Goal: Information Seeking & Learning: Check status

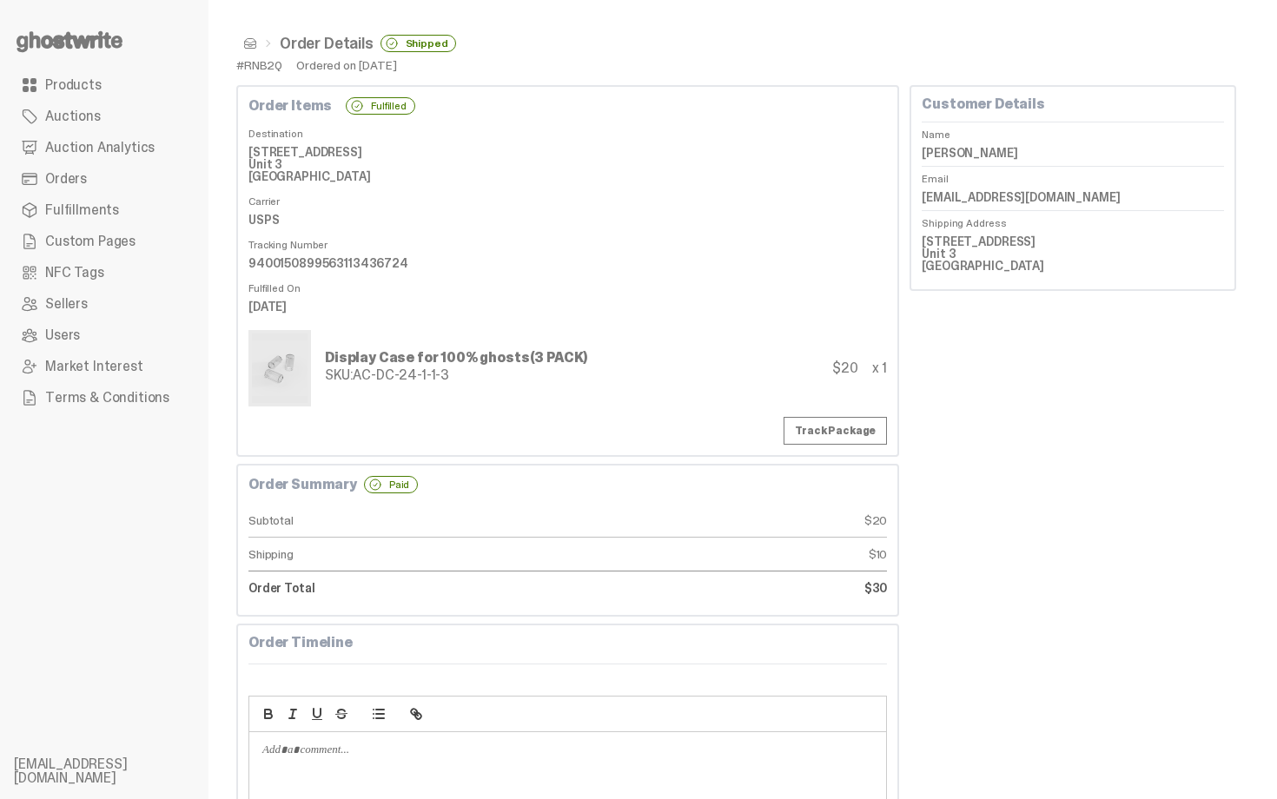
click at [75, 151] on span "Auction Analytics" at bounding box center [99, 148] width 109 height 14
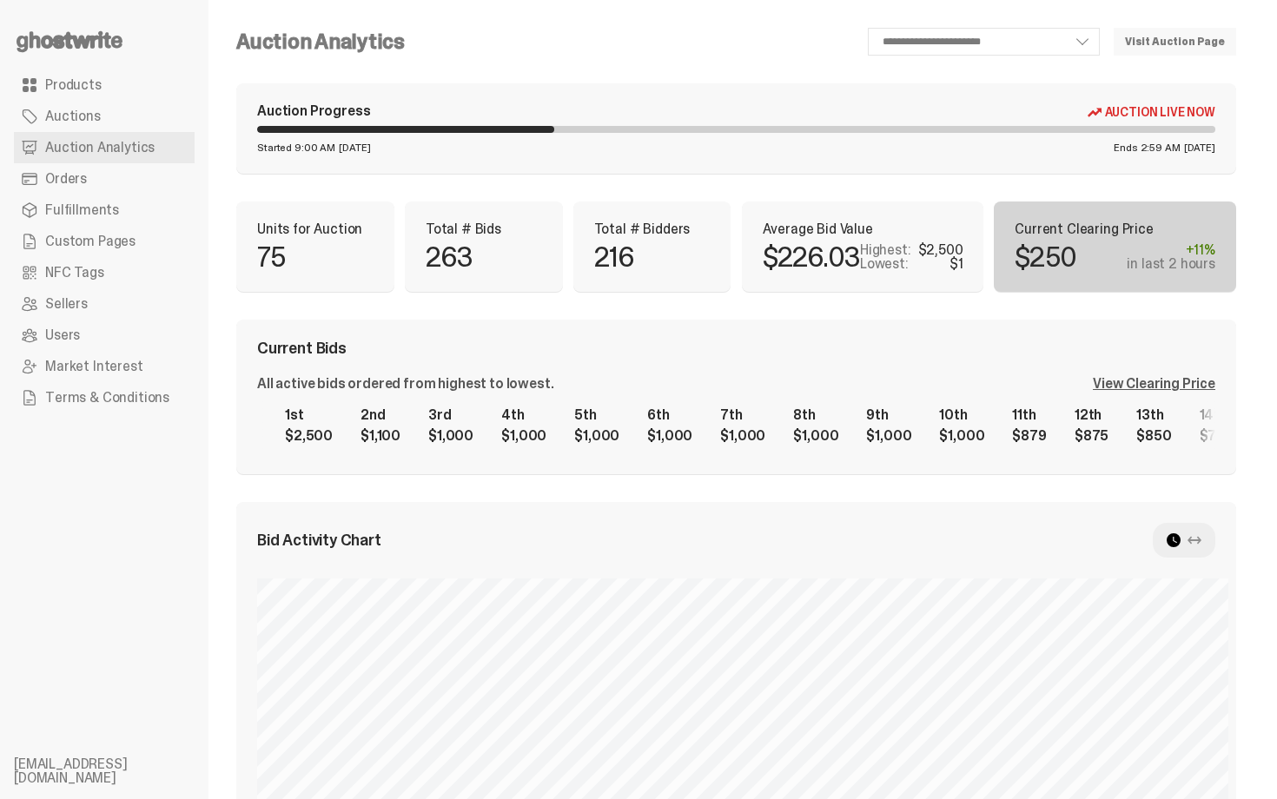
click at [670, 170] on div "Auction Progress Auction Live Now Started 9:00 AM [DATE] Ends 2:59 AM [DATE]" at bounding box center [736, 128] width 1000 height 90
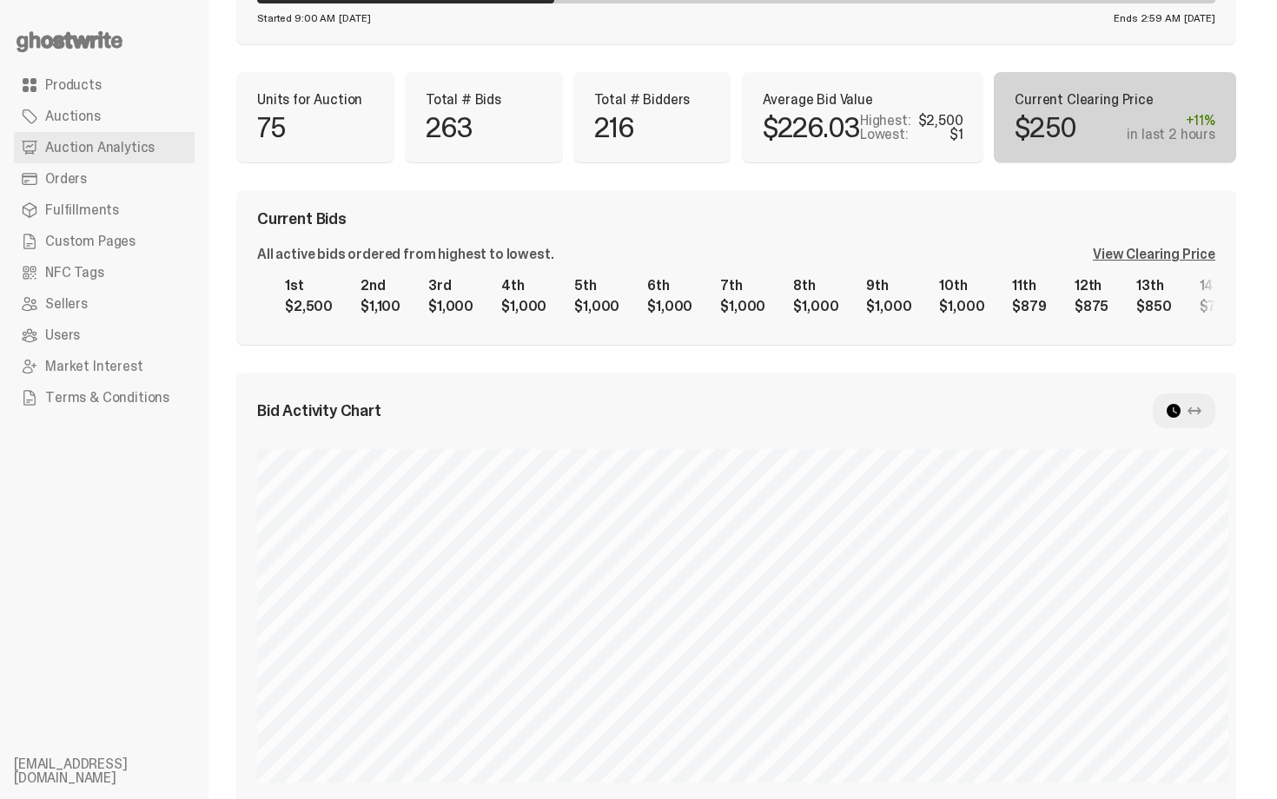
scroll to position [139, 0]
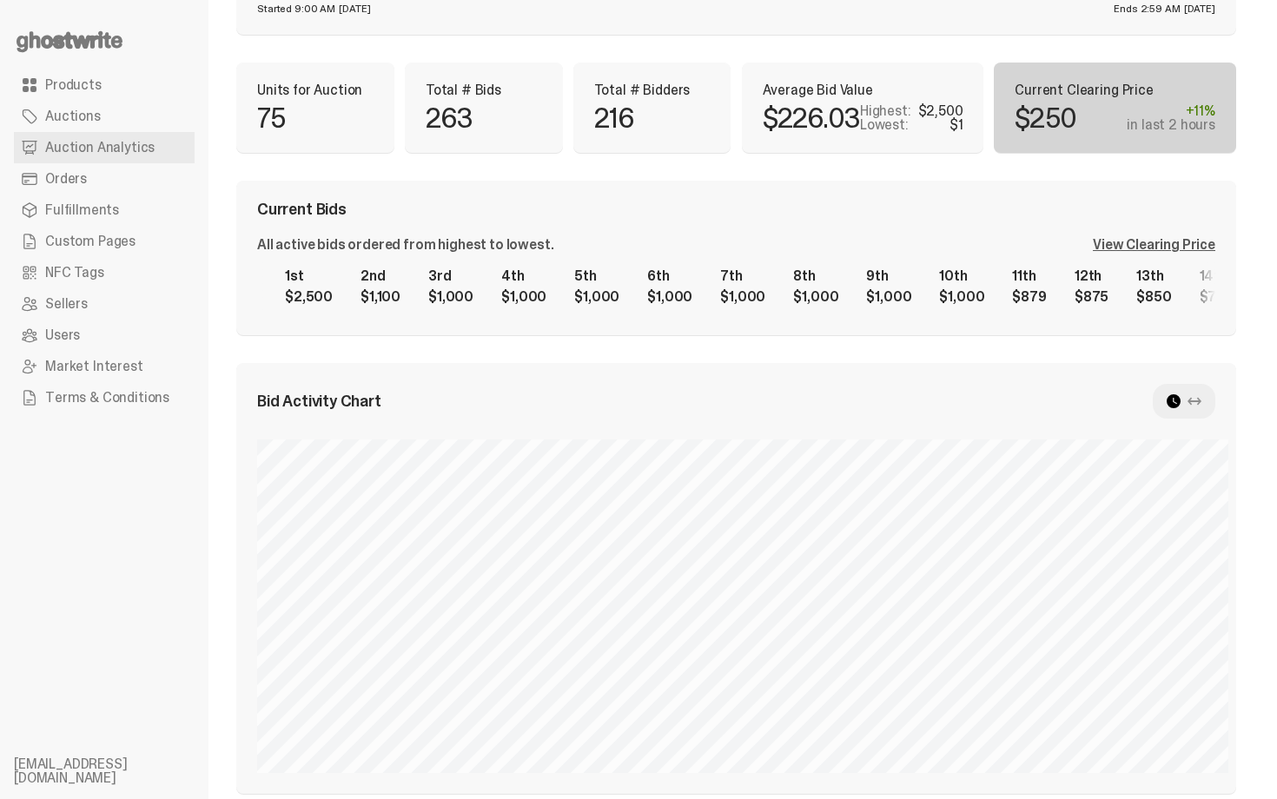
click at [1160, 241] on div "View Clearing Price" at bounding box center [1154, 245] width 123 height 14
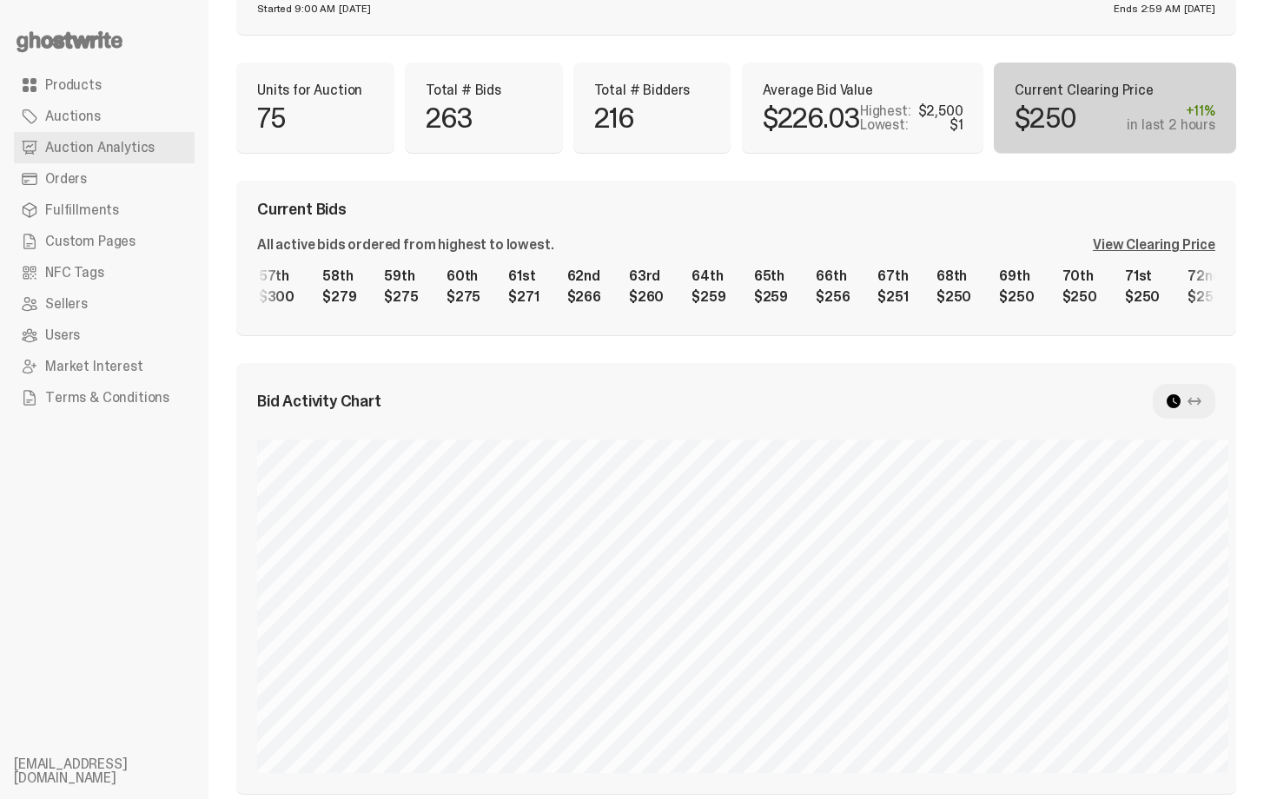
scroll to position [0, 4120]
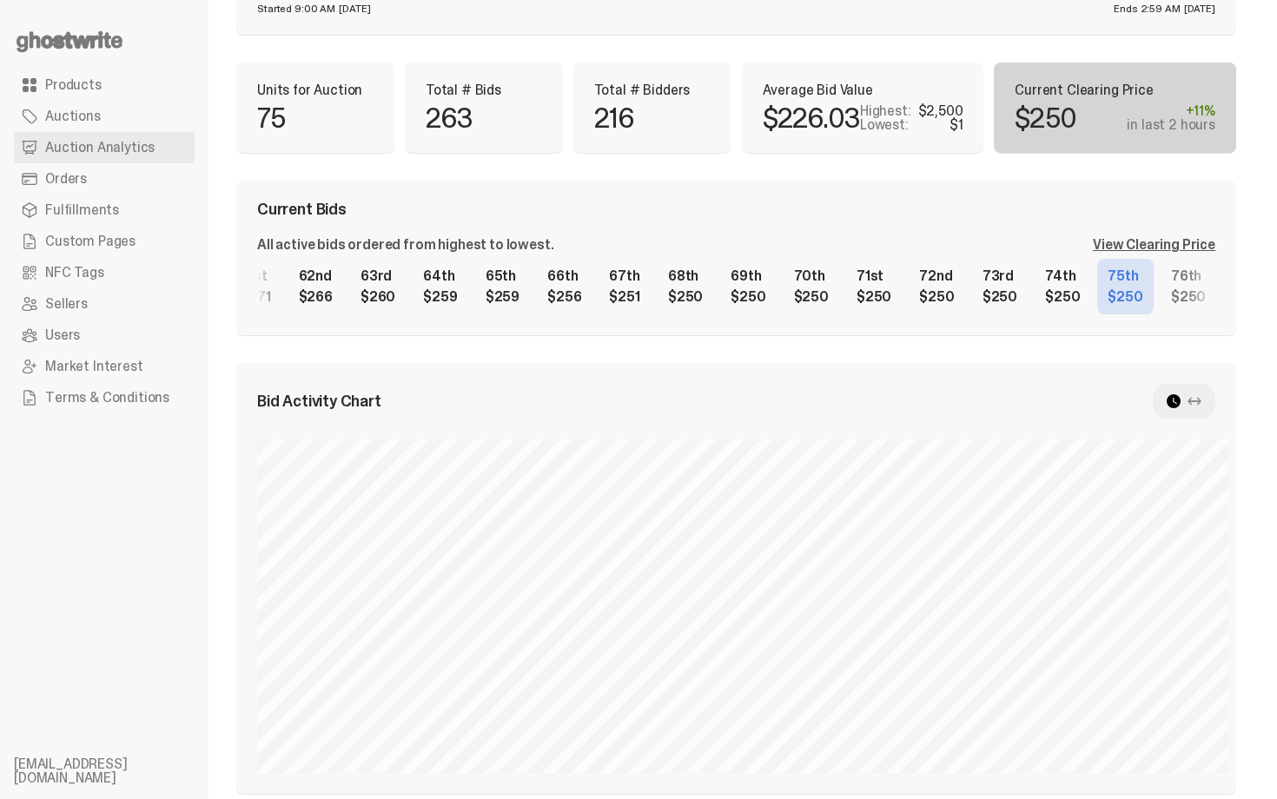
click at [894, 275] on div "1st $2,500 2nd $1,100 3rd $1,000 4th $1,000 5th $1,000 6th $1,000 7th $1,000 8t…" at bounding box center [736, 287] width 958 height 56
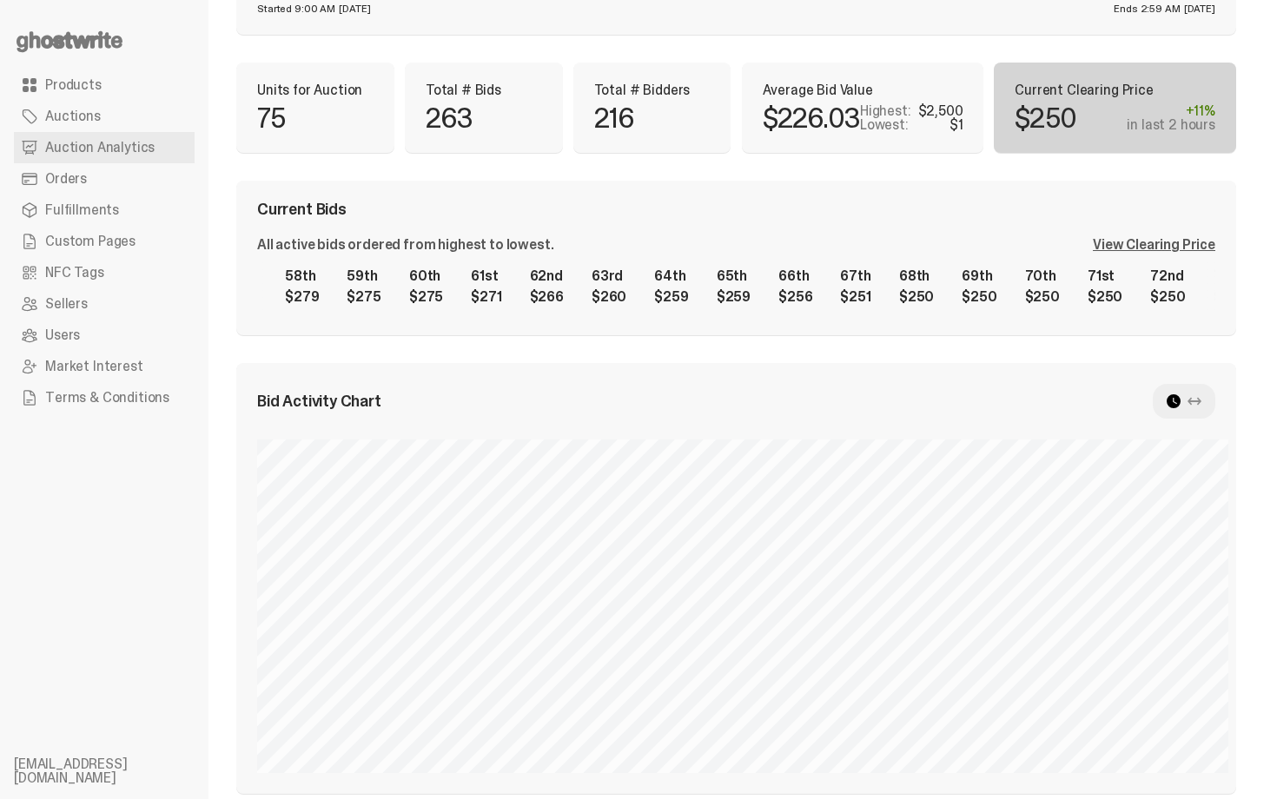
click at [934, 299] on div "1st $2,500 2nd $1,100 3rd $1,000 4th $1,000 5th $1,000 6th $1,000 7th $1,000 8t…" at bounding box center [736, 287] width 958 height 56
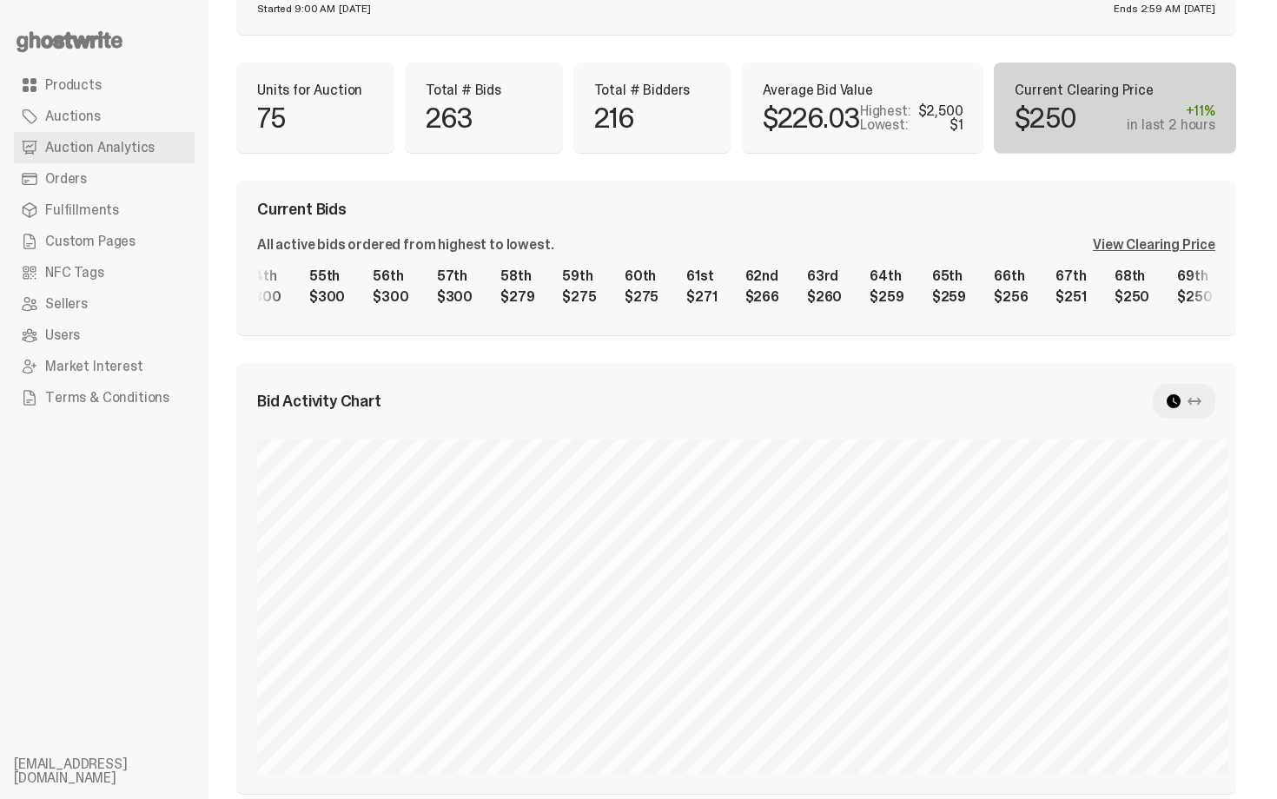
click at [858, 305] on div "1st $2,500 2nd $1,100 3rd $1,000 4th $1,000 5th $1,000 6th $1,000 7th $1,000 8t…" at bounding box center [736, 287] width 958 height 56
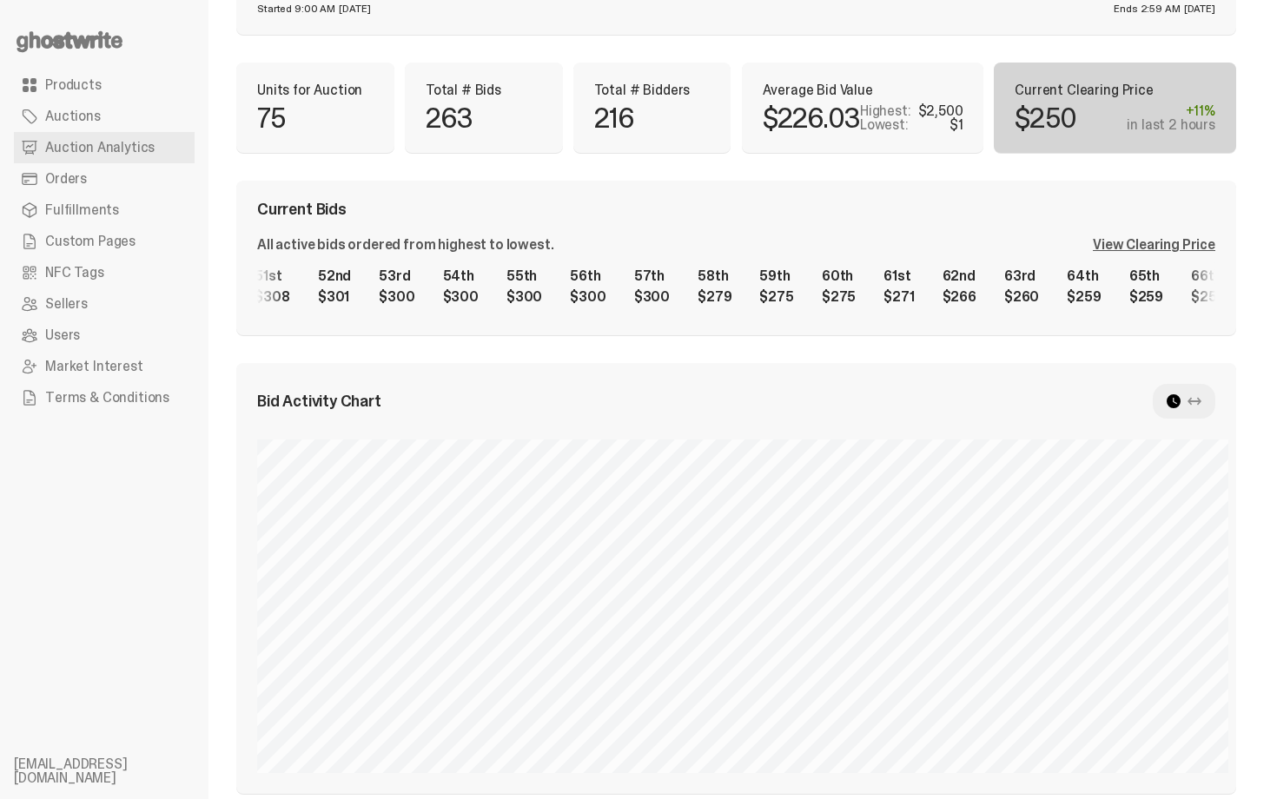
click at [924, 294] on div "1st $2,500 2nd $1,100 3rd $1,000 4th $1,000 5th $1,000 6th $1,000 7th $1,000 8t…" at bounding box center [736, 287] width 958 height 56
click at [1038, 274] on div "1st $2,500 2nd $1,100 3rd $1,000 4th $1,000 5th $1,000 6th $1,000 7th $1,000 8t…" at bounding box center [736, 287] width 958 height 56
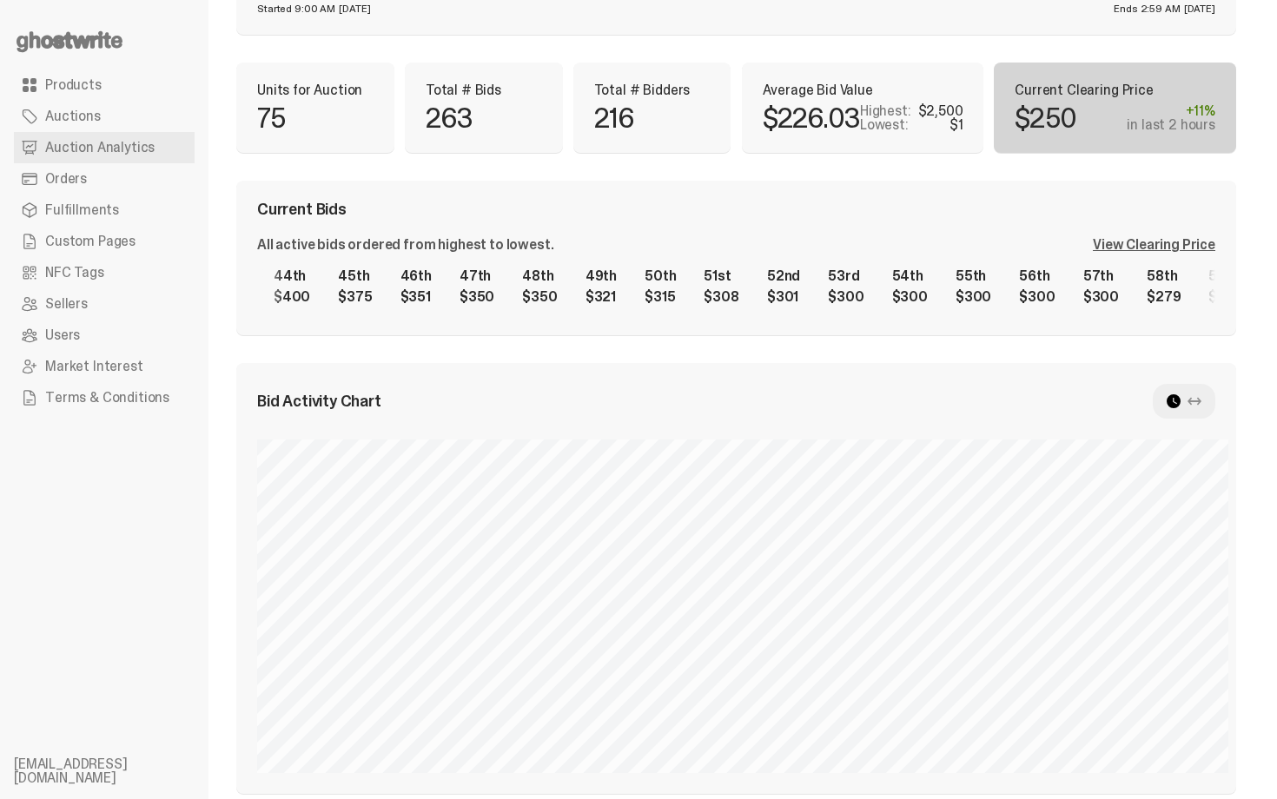
click at [994, 280] on div "1st $2,500 2nd $1,100 3rd $1,000 4th $1,000 5th $1,000 6th $1,000 7th $1,000 8t…" at bounding box center [736, 287] width 958 height 56
click at [837, 307] on div "1st $2,500 2nd $1,100 3rd $1,000 4th $1,000 5th $1,000 6th $1,000 7th $1,000 8t…" at bounding box center [736, 287] width 958 height 56
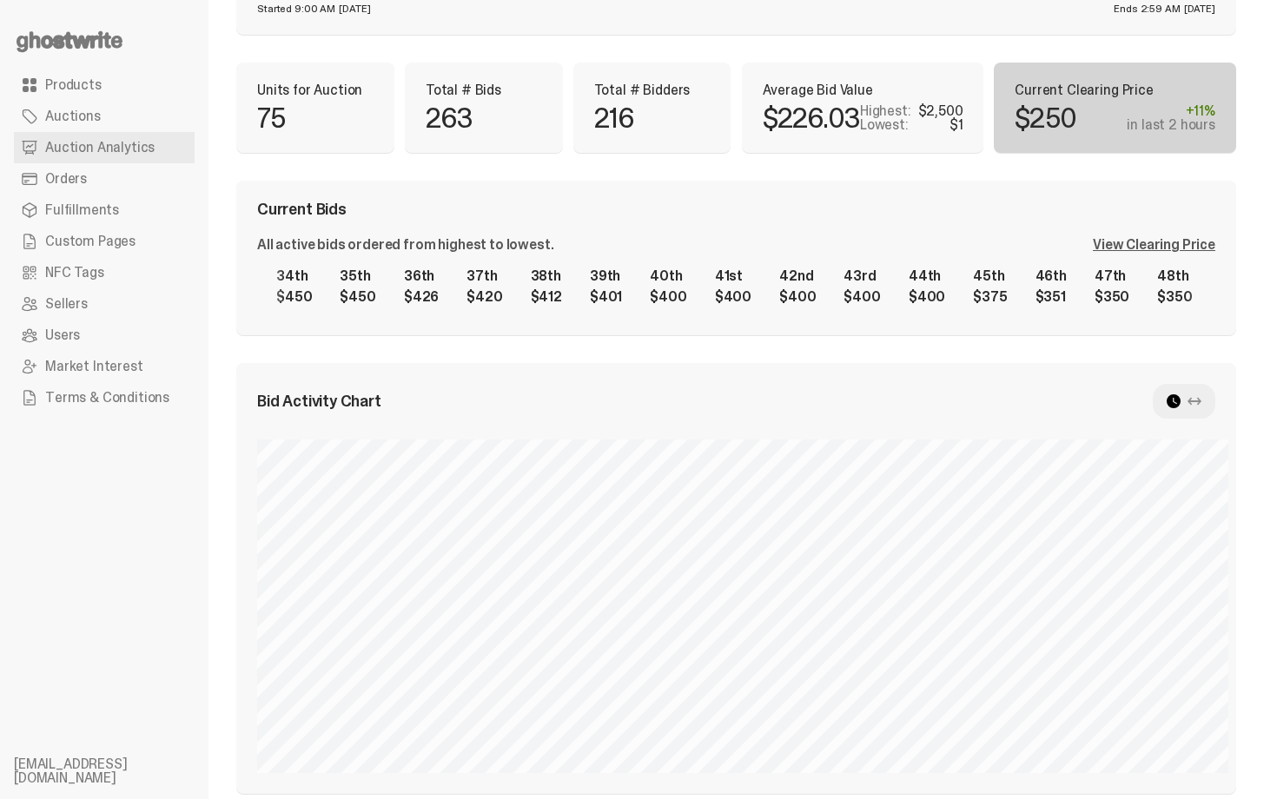
click at [935, 284] on div "1st $2,500 2nd $1,100 3rd $1,000 4th $1,000 5th $1,000 6th $1,000 7th $1,000 8t…" at bounding box center [736, 287] width 958 height 56
click at [828, 223] on div "Current Bids All active bids ordered from highest to lowest. View Clearing Pric…" at bounding box center [736, 258] width 1000 height 155
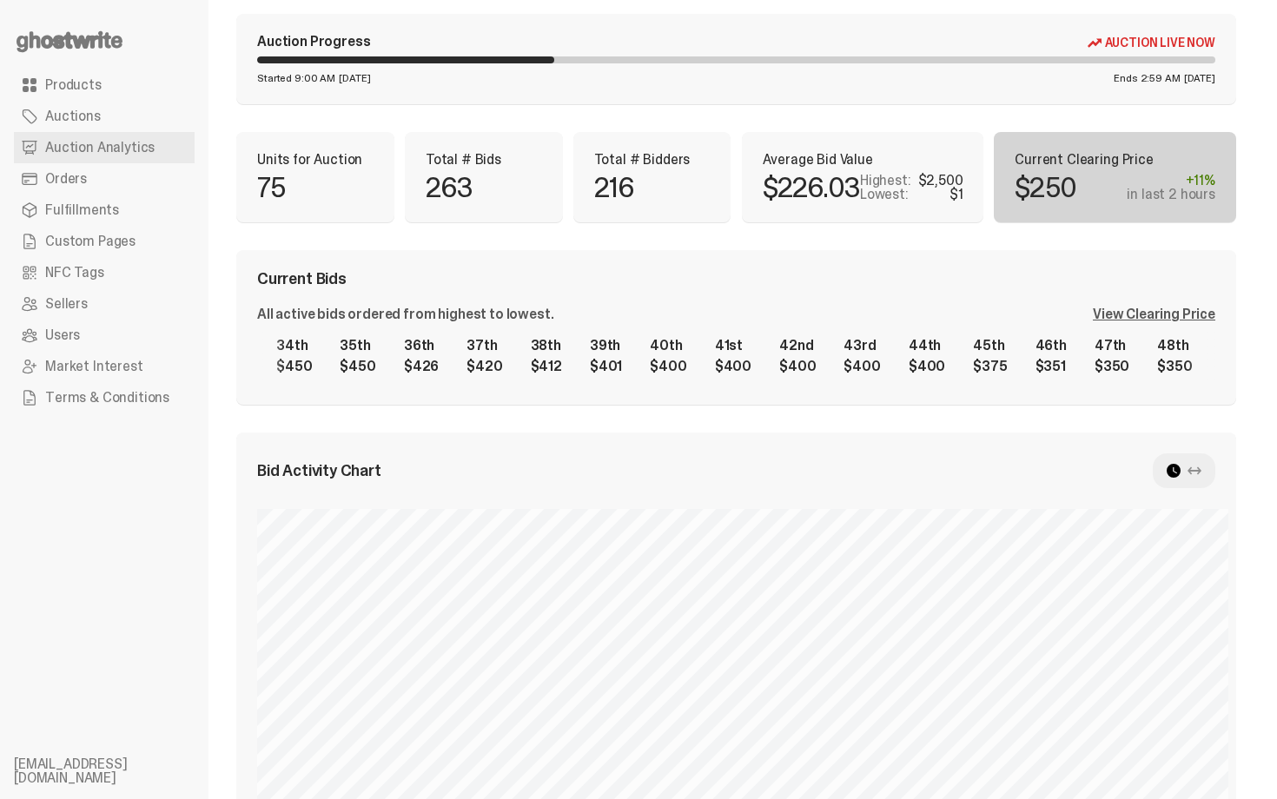
scroll to position [104, 0]
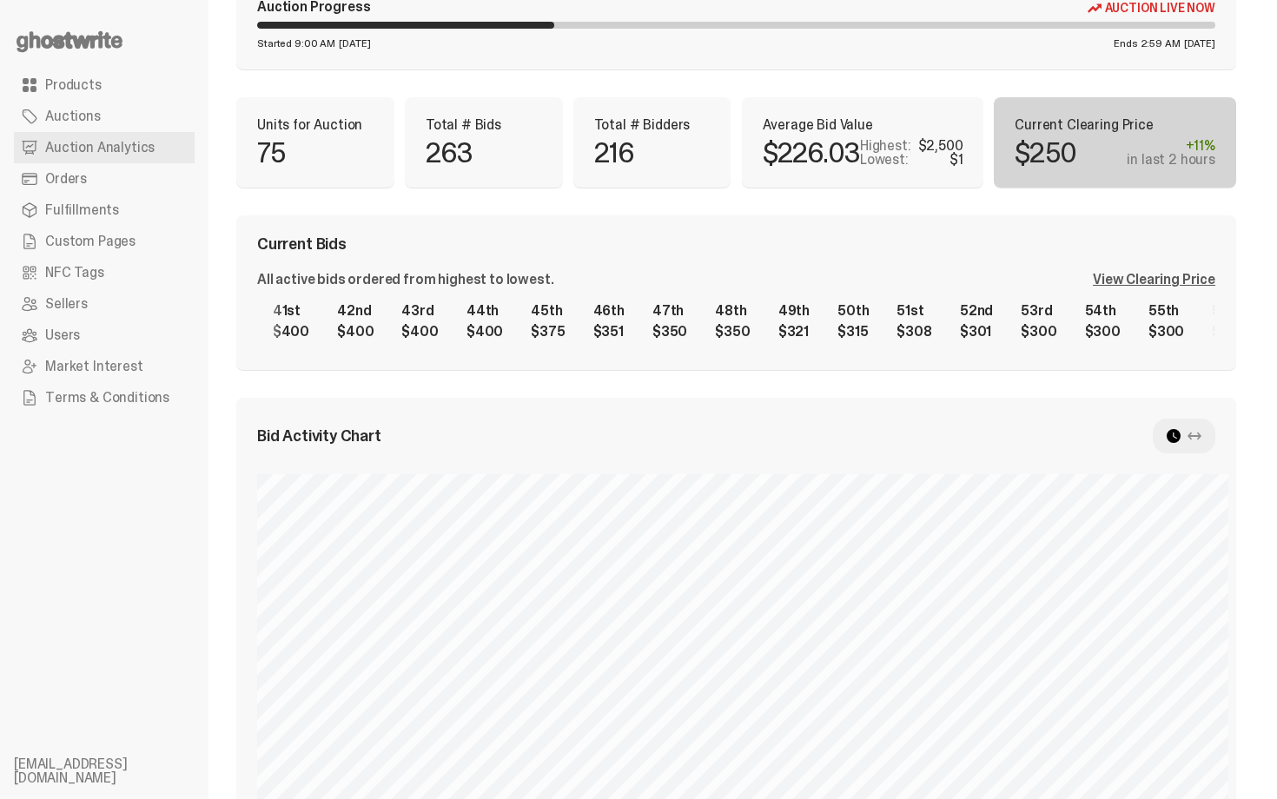
click at [333, 356] on div "Current Bids All active bids ordered from highest to lowest. View Clearing Pric…" at bounding box center [736, 292] width 1000 height 155
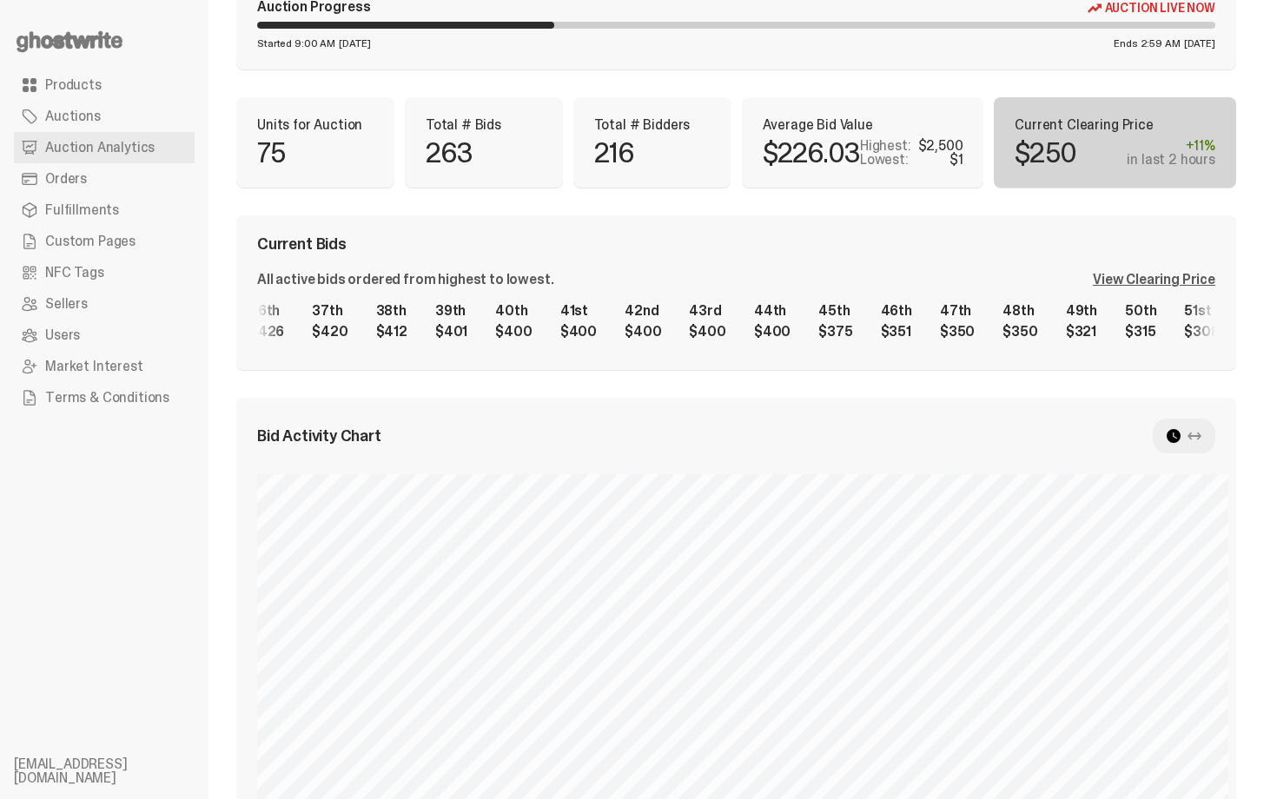
scroll to position [0, 2343]
click at [717, 321] on div "1st $2,500 2nd $1,100 3rd $1,000 4th $1,000 5th $1,000 6th $1,000 7th $1,000 8t…" at bounding box center [736, 322] width 958 height 56
click at [705, 236] on div "Current Bids" at bounding box center [736, 244] width 958 height 16
drag, startPoint x: 870, startPoint y: 266, endPoint x: 874, endPoint y: 256, distance: 10.5
click at [870, 266] on div "Current Bids All active bids ordered from highest to lowest. View Clearing Pric…" at bounding box center [736, 292] width 1000 height 155
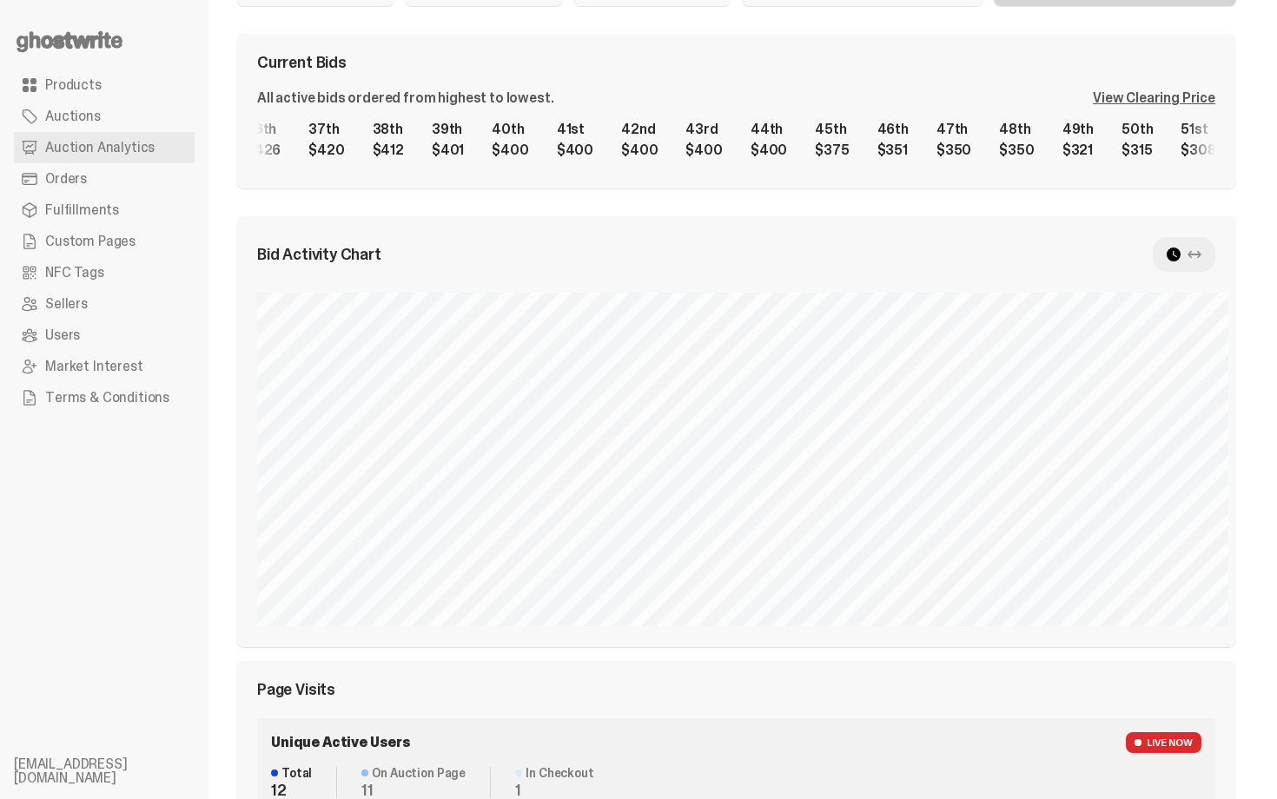
scroll to position [278, 0]
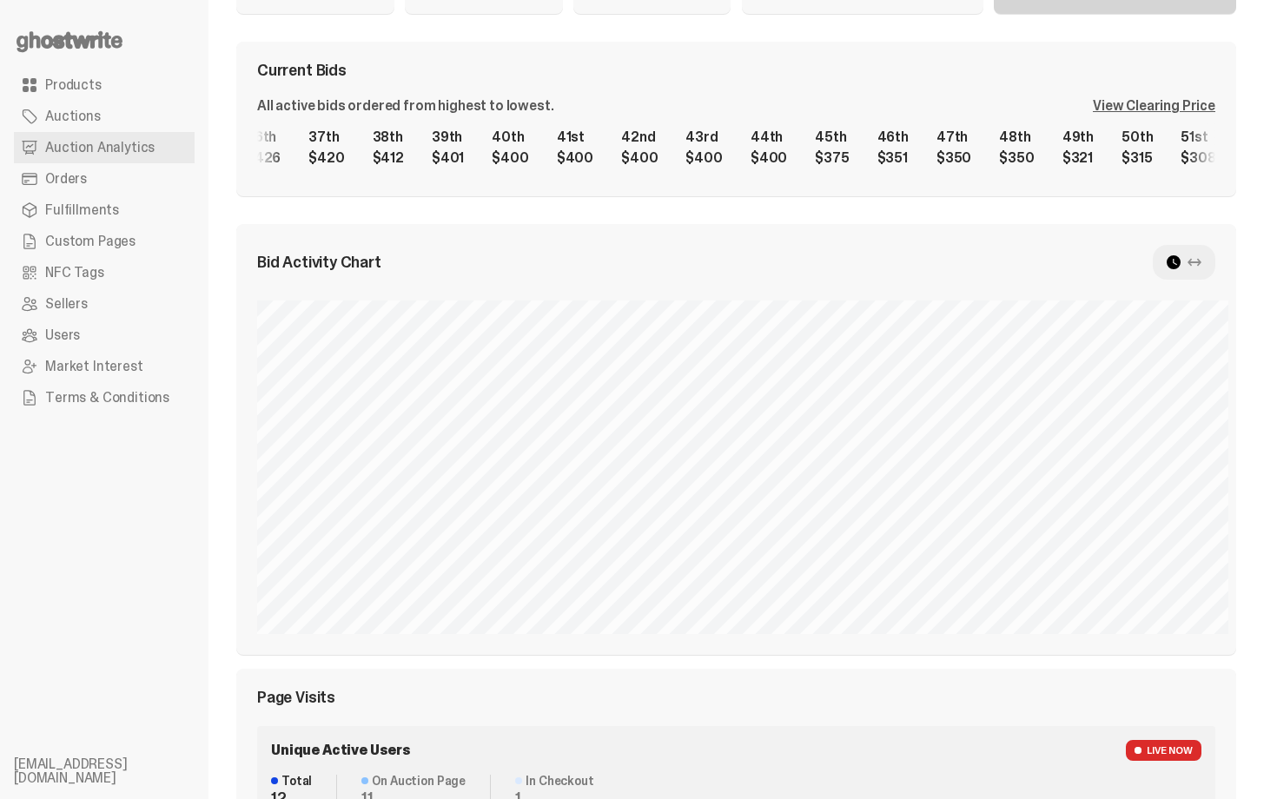
click at [1157, 99] on div "View Clearing Price" at bounding box center [1154, 106] width 123 height 14
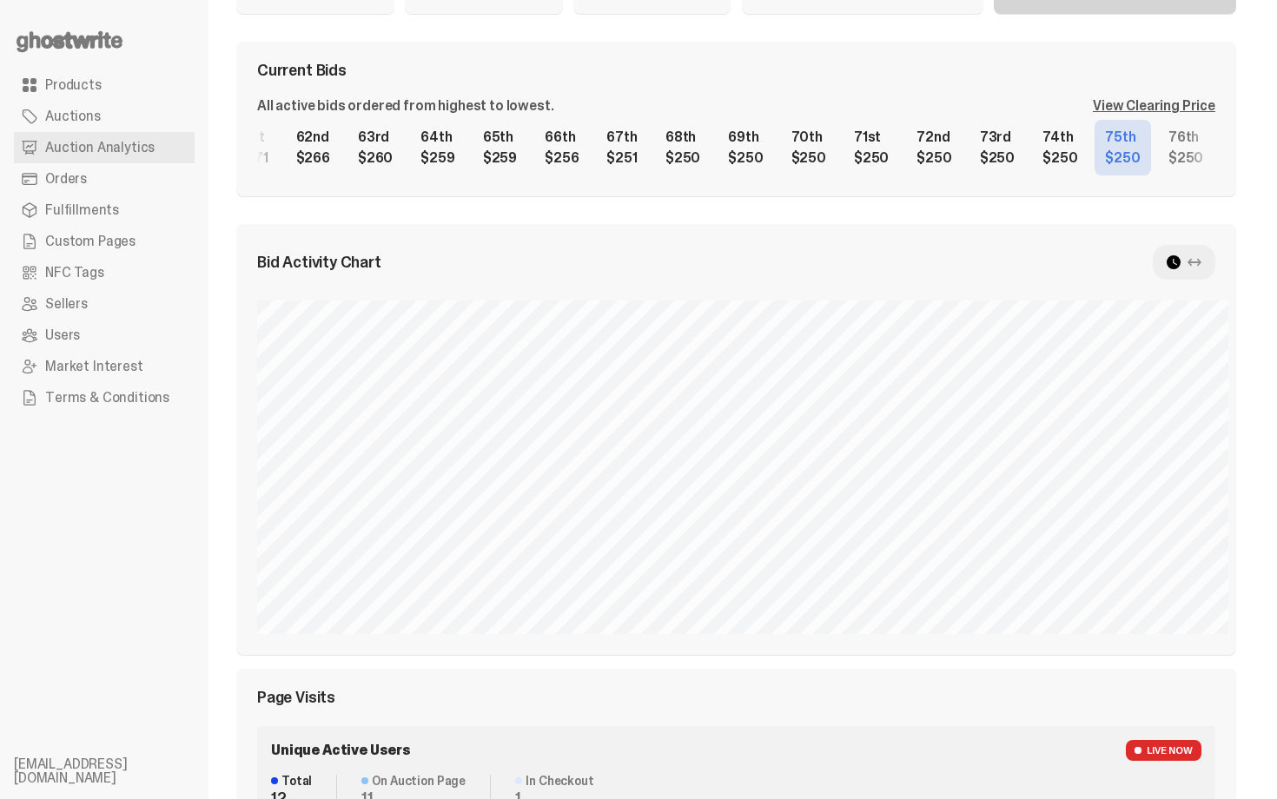
click at [1216, 136] on div "1st $2,500 2nd $1,100 3rd $1,000 4th $1,000 5th $1,000 6th $1,000 7th $1,000 8t…" at bounding box center [736, 148] width 958 height 56
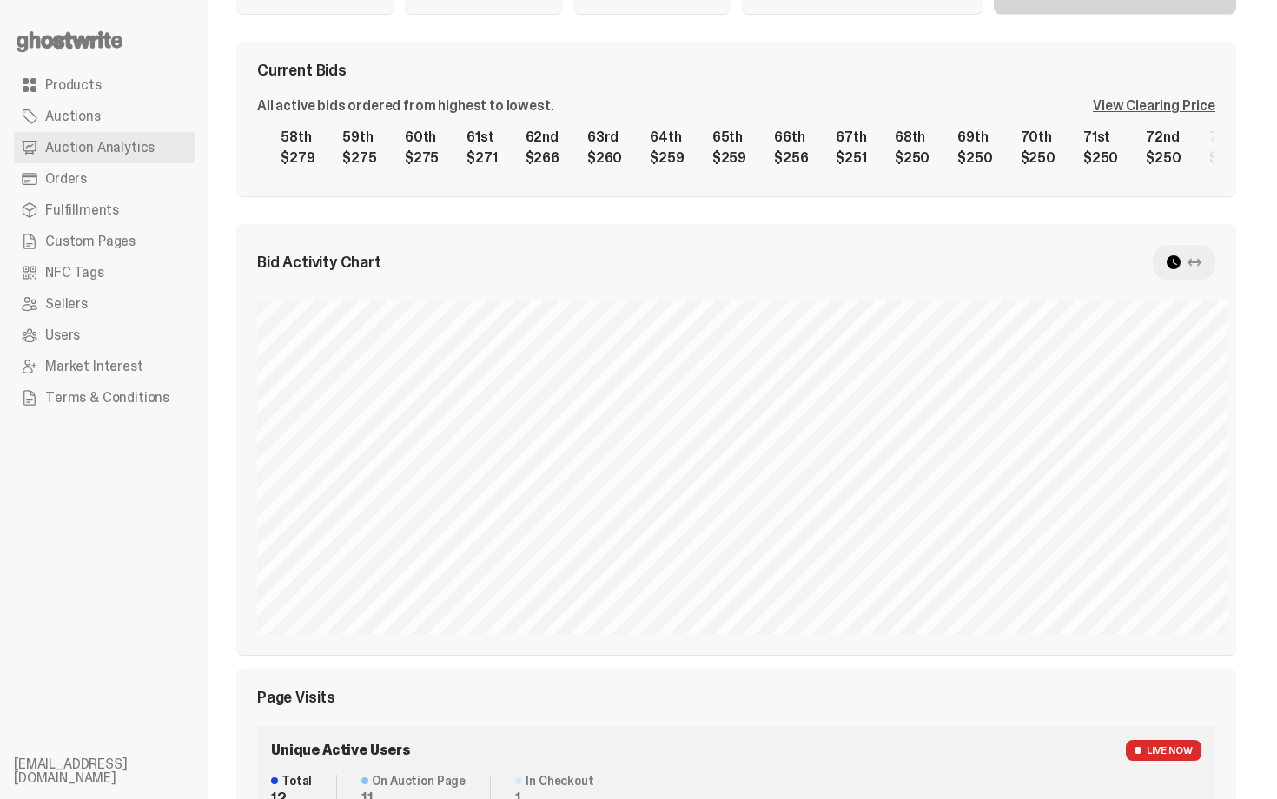
scroll to position [0, 3523]
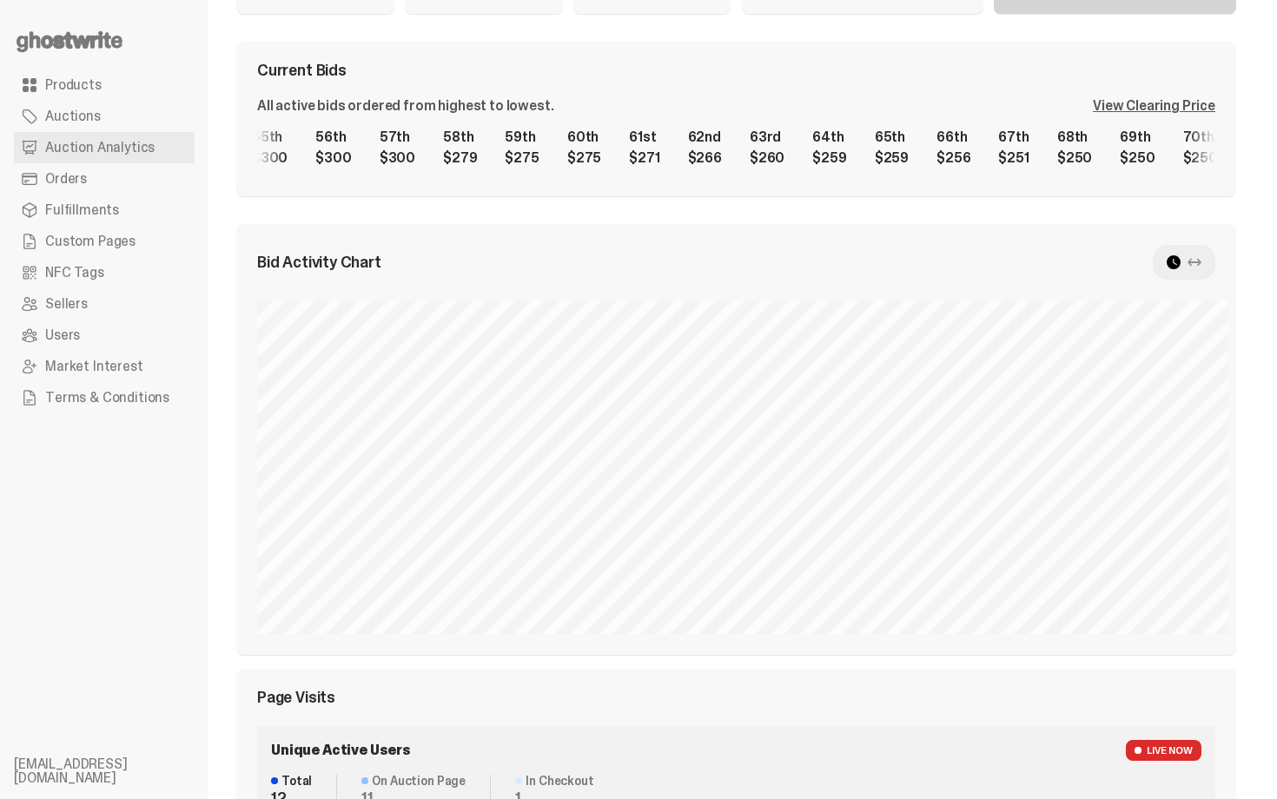
click at [852, 134] on div "1st $2,500 2nd $1,100 3rd $1,000 4th $1,000 5th $1,000 6th $1,000 7th $1,000 8t…" at bounding box center [736, 148] width 958 height 56
click at [836, 98] on div "Current Bids All active bids ordered from highest to lowest. View Clearing Pric…" at bounding box center [736, 119] width 1000 height 155
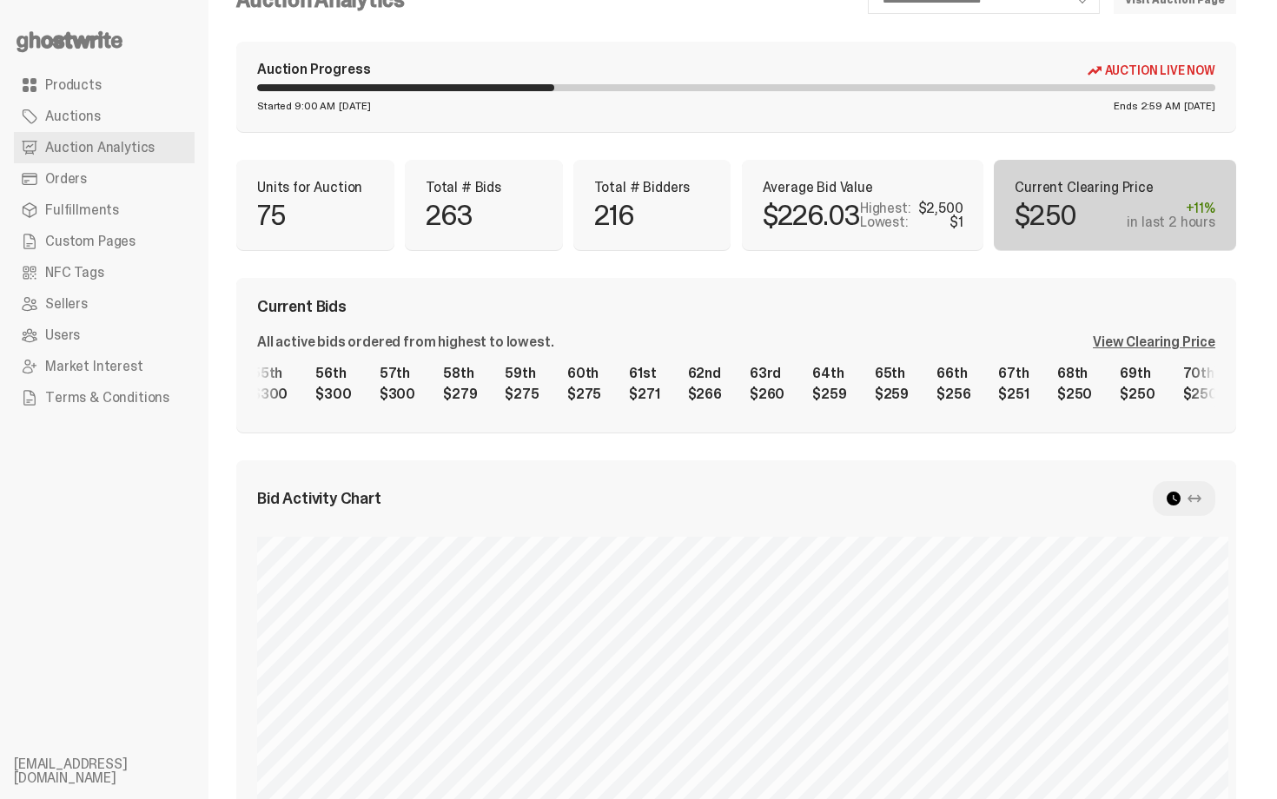
scroll to position [0, 0]
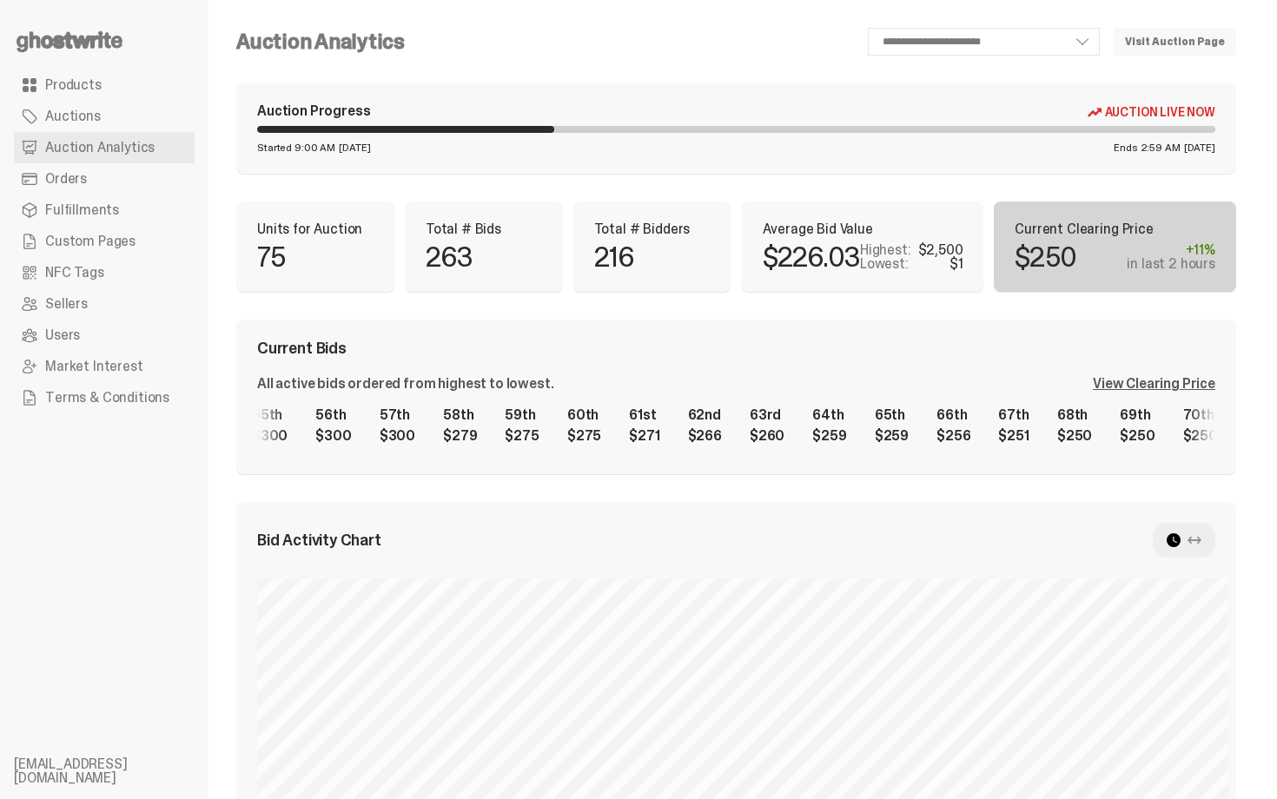
click at [72, 78] on span "Products" at bounding box center [73, 85] width 56 height 14
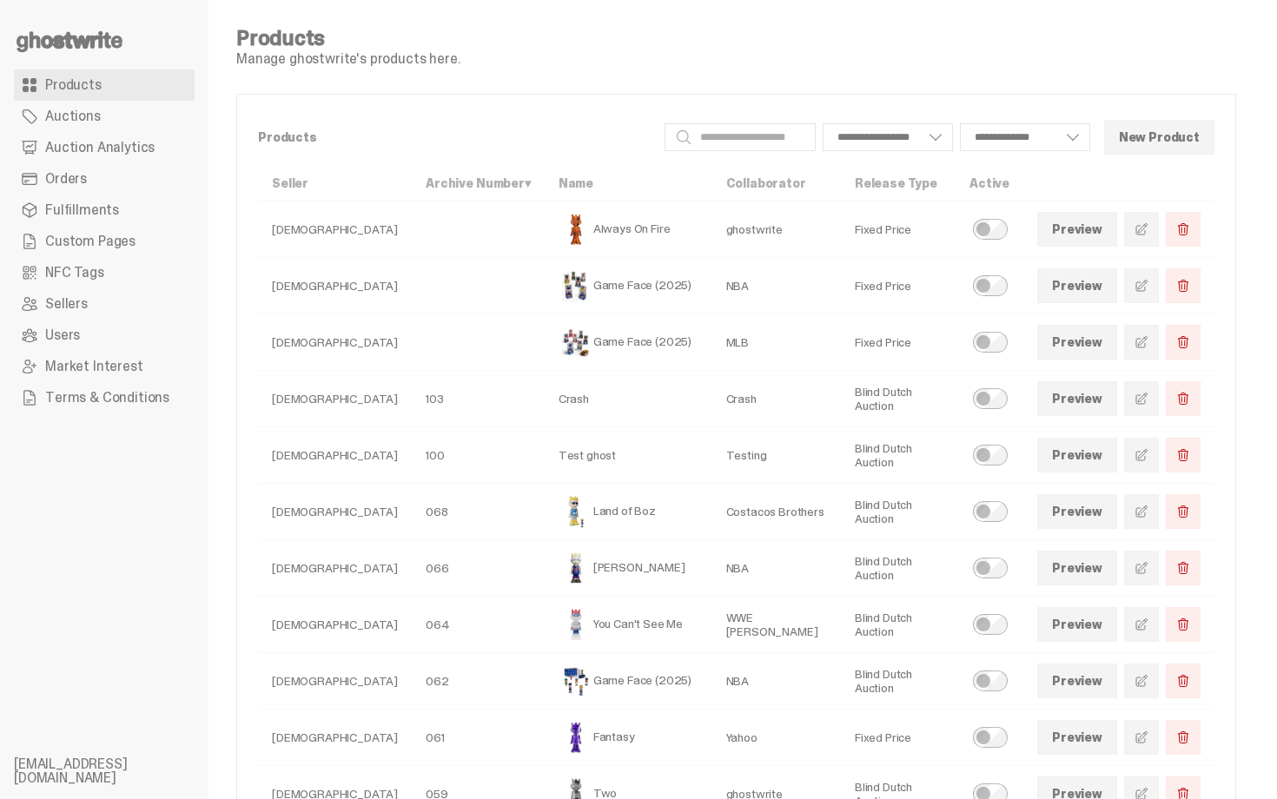
click at [75, 28] on icon at bounding box center [69, 42] width 111 height 28
